Goal: Information Seeking & Learning: Learn about a topic

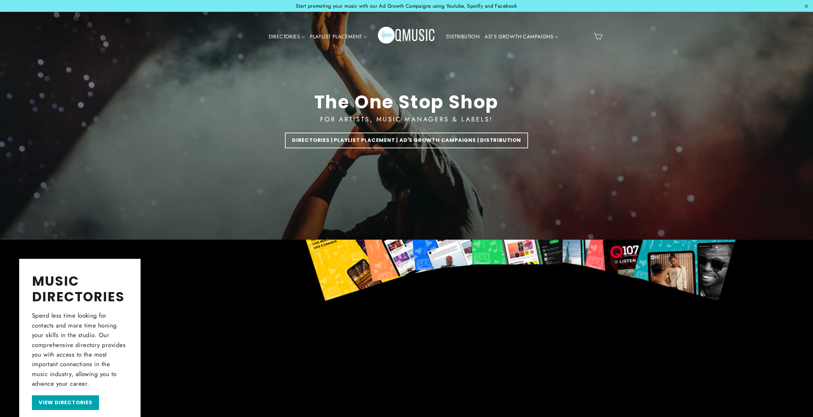
click at [226, 232] on div "The One Stop Shop FOR ARTISTS, MUSIC MANAGERS & LABELS! DIRECTORIES | PLAYLIST …" at bounding box center [407, 120] width 390 height 240
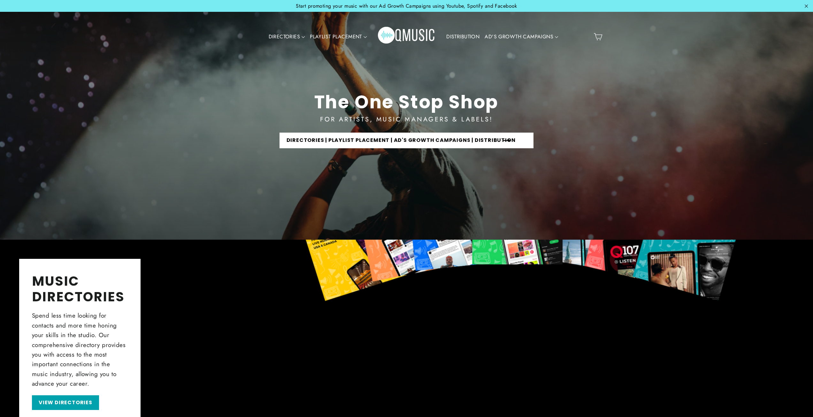
click at [477, 138] on link "DIRECTORIES | PLAYLIST PLACEMENT | AD'S GROWTH CAMPAIGNS | DISTRIBUTION" at bounding box center [407, 141] width 254 height 16
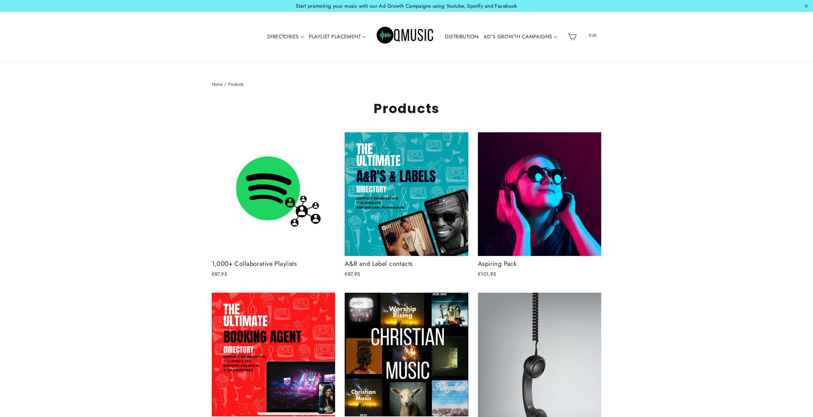
click at [471, 38] on link "DISTRIBUTION" at bounding box center [462, 36] width 38 height 15
